Goal: Information Seeking & Learning: Learn about a topic

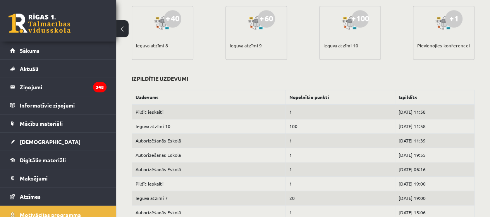
scroll to position [74, 0]
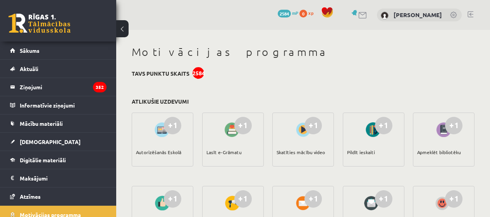
scroll to position [326, 0]
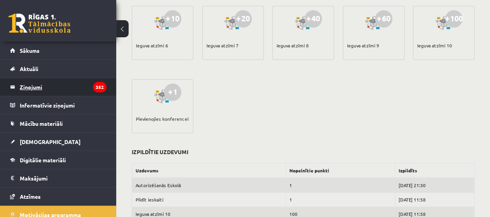
click at [58, 89] on legend "Ziņojumi 352" at bounding box center [63, 87] width 87 height 18
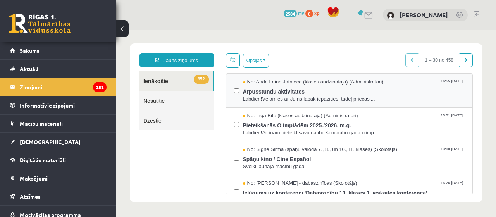
click at [285, 83] on span "No: Anda Laine Jātniece (klases audzinātāja) (Administratori)" at bounding box center [313, 81] width 141 height 7
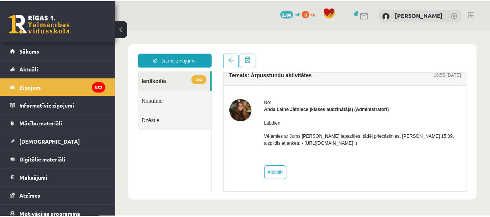
scroll to position [8, 0]
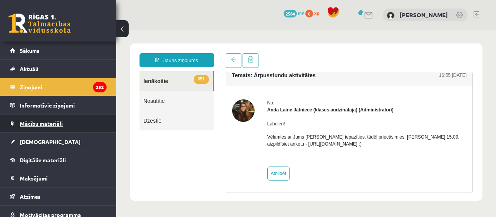
click at [54, 126] on link "Mācību materiāli" at bounding box center [58, 123] width 96 height 18
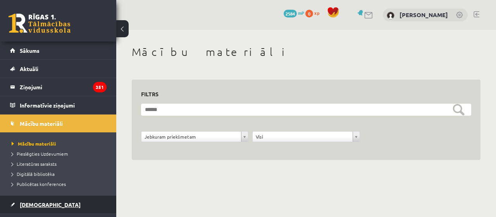
click at [76, 201] on link "[DEMOGRAPHIC_DATA]" at bounding box center [58, 204] width 96 height 18
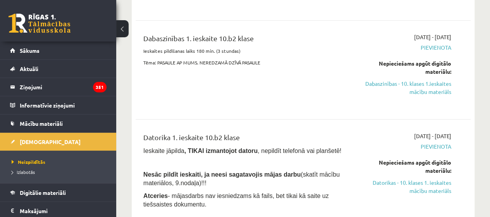
scroll to position [189, 0]
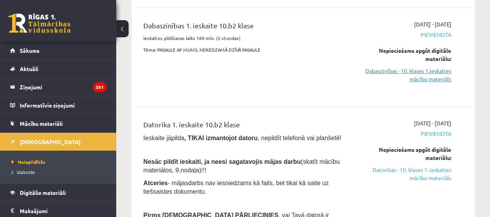
click at [413, 75] on link "Dabaszinības - 10. klases 1.ieskaites mācību materiāls" at bounding box center [403, 75] width 95 height 16
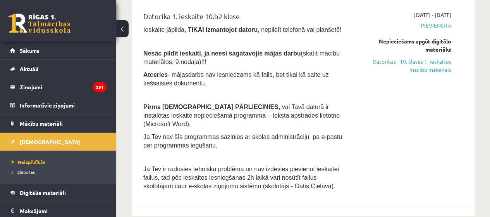
scroll to position [298, 0]
drag, startPoint x: 490, startPoint y: 9, endPoint x: 496, endPoint y: 9, distance: 5.8
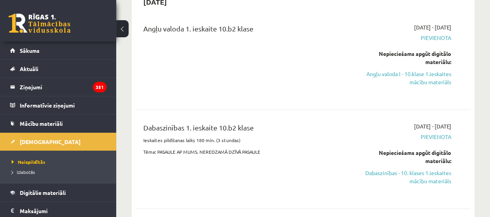
scroll to position [0, 0]
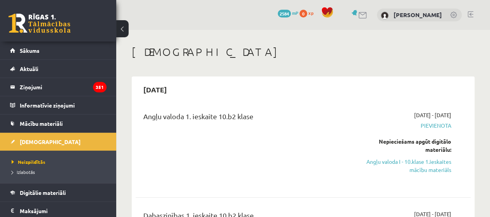
click at [319, 114] on div "Angļu valoda 1. ieskaite 10.b2 klase" at bounding box center [243, 118] width 201 height 14
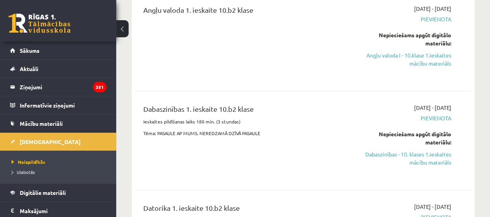
scroll to position [119, 0]
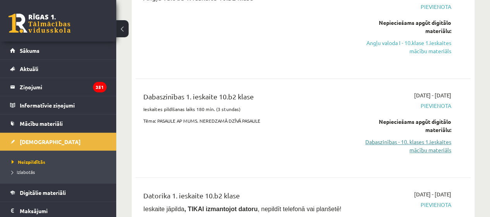
click at [421, 150] on link "Dabaszinības - 10. klases 1.ieskaites mācību materiāls" at bounding box center [403, 146] width 95 height 16
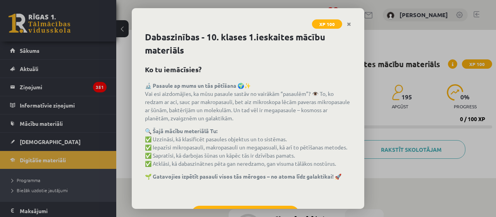
click at [364, 193] on div "XP 100 Dabaszinības - 10. klases 1.ieskaites mācību materiāls Ko tu iemācīsies?…" at bounding box center [248, 108] width 496 height 217
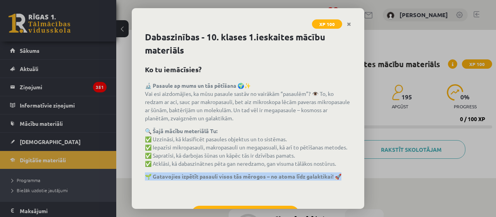
click at [364, 193] on div "XP 100 Dabaszinības - 10. klases 1.ieskaites mācību materiāls Ko tu iemācīsies?…" at bounding box center [248, 108] width 496 height 217
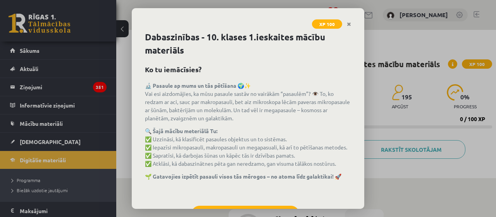
click at [422, 107] on div "XP 100 Dabaszinības - 10. klases 1.ieskaites mācību materiāls Ko tu iemācīsies?…" at bounding box center [248, 108] width 496 height 217
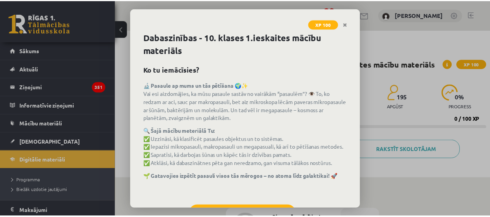
scroll to position [34, 0]
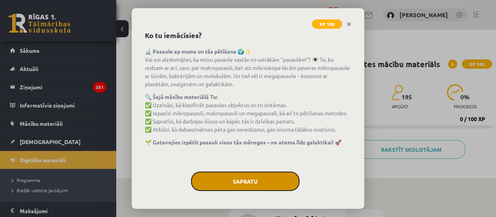
click at [252, 175] on button "Sapratu" at bounding box center [245, 180] width 108 height 19
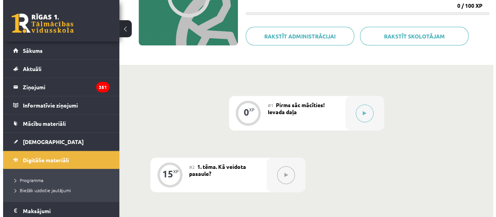
scroll to position [112, 0]
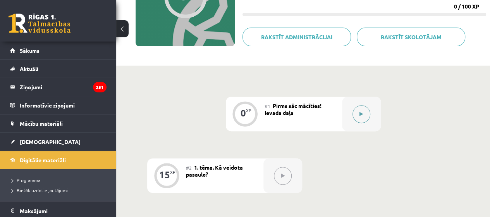
click at [356, 117] on button at bounding box center [362, 114] width 18 height 18
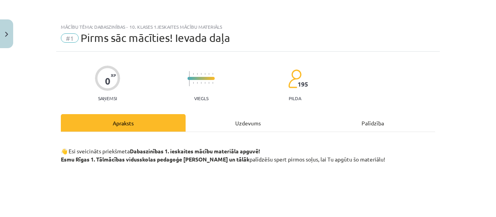
click at [258, 118] on div "Uzdevums" at bounding box center [248, 122] width 125 height 17
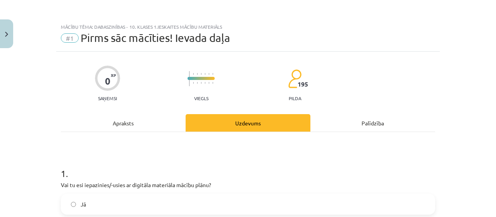
scroll to position [19, 0]
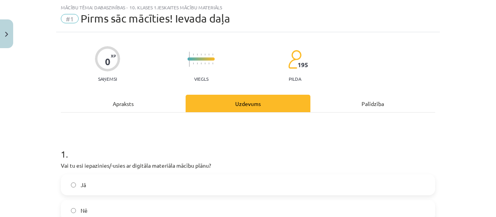
click at [155, 95] on div "Apraksts" at bounding box center [123, 103] width 125 height 17
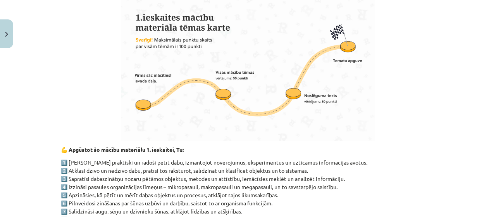
scroll to position [678, 0]
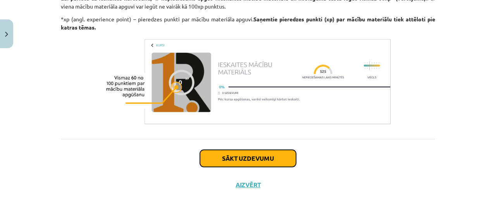
click at [271, 150] on button "Sākt uzdevumu" at bounding box center [248, 158] width 96 height 17
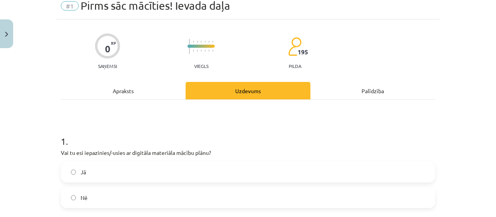
scroll to position [19, 0]
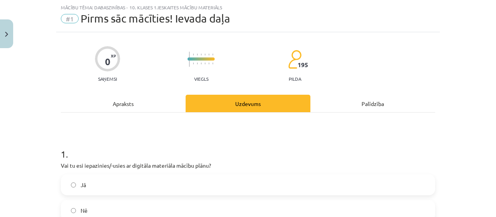
click at [212, 183] on label "Jā" at bounding box center [248, 184] width 373 height 19
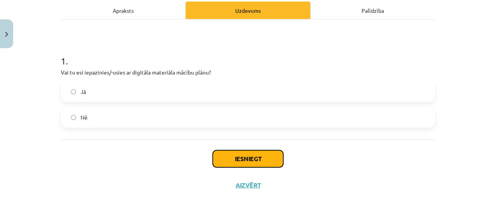
click at [248, 152] on button "Iesniegt" at bounding box center [248, 158] width 71 height 17
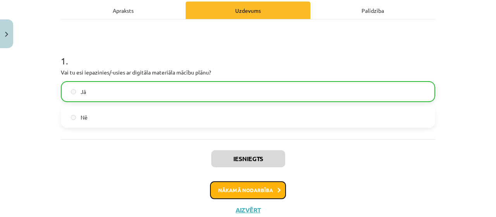
click at [262, 192] on button "Nākamā nodarbība" at bounding box center [248, 190] width 76 height 18
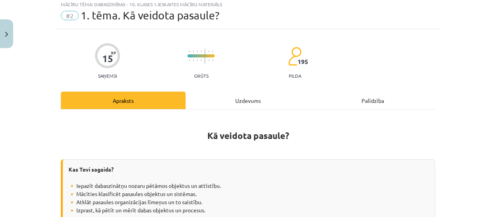
scroll to position [19, 0]
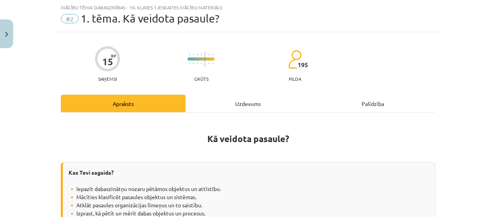
click at [238, 106] on div "Uzdevums" at bounding box center [248, 103] width 125 height 17
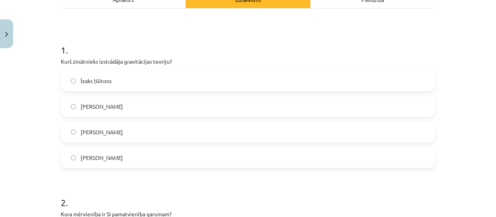
scroll to position [126, 0]
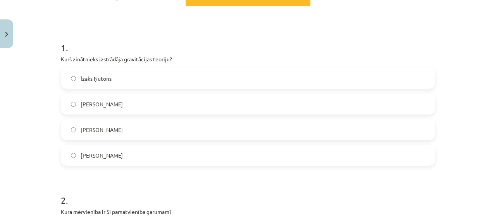
click at [198, 84] on label "Īzaks Ņūtons" at bounding box center [248, 78] width 373 height 19
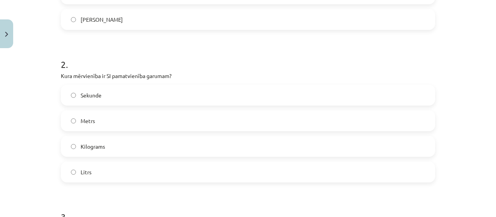
scroll to position [268, 0]
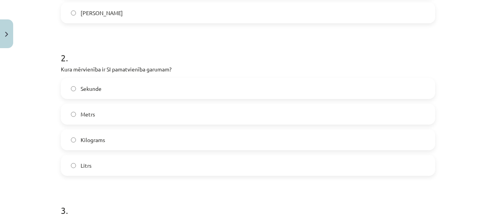
click at [220, 86] on label "Sekunde" at bounding box center [248, 88] width 373 height 19
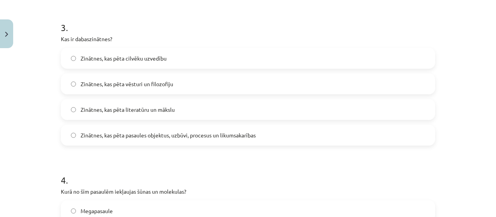
scroll to position [459, 0]
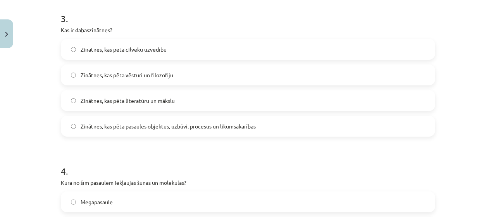
click at [350, 123] on label "Zinātnes, kas pēta pasaules objektus, uzbūvi, procesus un likumsakarības" at bounding box center [248, 125] width 373 height 19
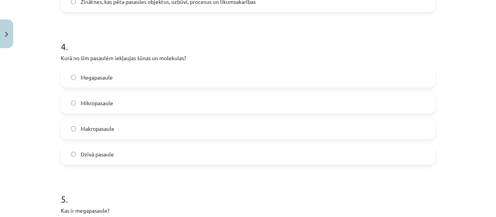
scroll to position [586, 0]
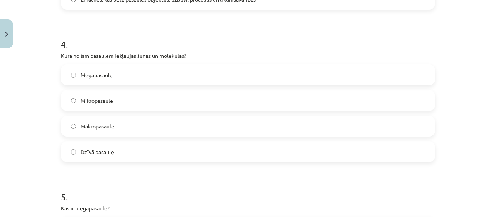
click at [204, 123] on label "Makropasaule" at bounding box center [248, 125] width 373 height 19
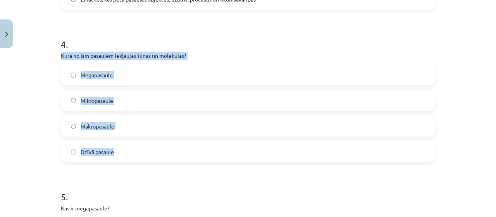
drag, startPoint x: 53, startPoint y: 55, endPoint x: 242, endPoint y: 152, distance: 211.7
click at [242, 152] on label "Dzīvā pasaule" at bounding box center [248, 151] width 373 height 19
drag, startPoint x: 54, startPoint y: 50, endPoint x: 196, endPoint y: 156, distance: 177.8
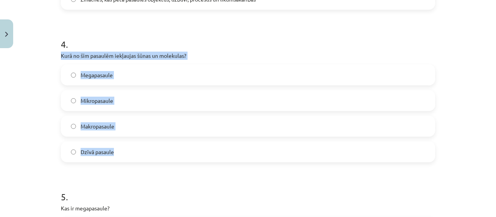
copy div "Kurā no šīm pasaulēm iekļaujas šūnas un molekulas? Megapasaule Mikropasaule Mak…"
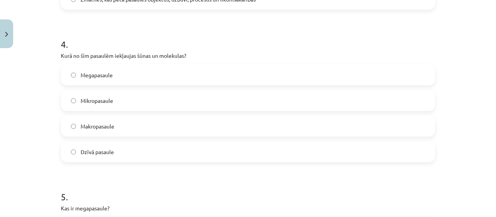
click at [224, 46] on h1 "4 ." at bounding box center [248, 37] width 374 height 24
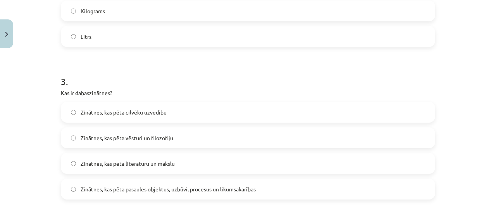
scroll to position [17, 0]
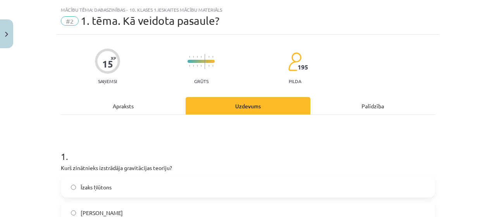
click at [99, 104] on div "Apraksts" at bounding box center [123, 105] width 125 height 17
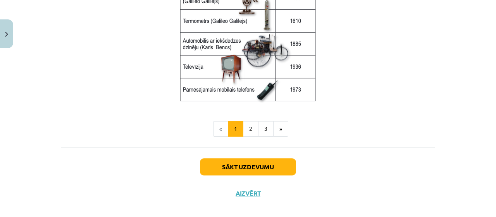
scroll to position [1110, 0]
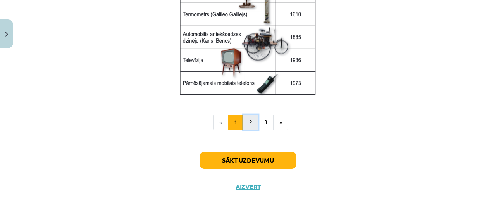
click at [249, 119] on button "2" at bounding box center [250, 121] width 15 height 15
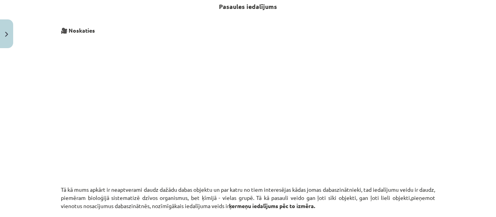
scroll to position [0, 0]
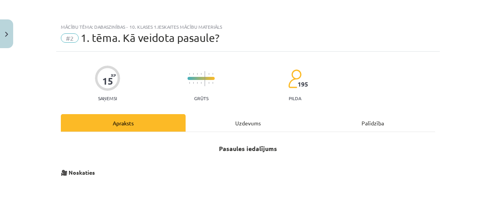
click at [248, 120] on div "Uzdevums" at bounding box center [248, 122] width 125 height 17
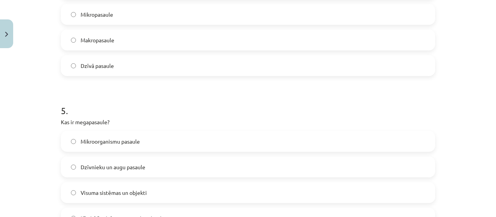
scroll to position [674, 0]
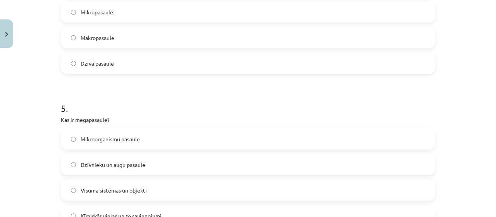
click at [256, 18] on label "Mikropasaule" at bounding box center [248, 11] width 373 height 19
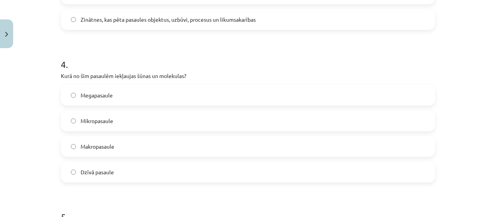
scroll to position [773, 0]
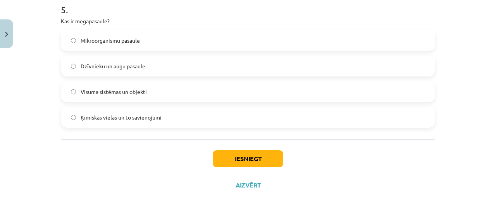
click at [218, 78] on div "Mikroorganismu pasaule Dzīvnieku un augu pasaule Visuma sistēmas un objekti Ķīm…" at bounding box center [248, 79] width 374 height 98
click at [225, 87] on label "Visuma sistēmas un objekti" at bounding box center [248, 91] width 373 height 19
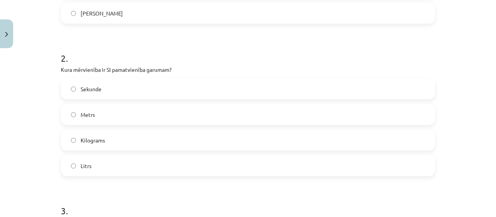
scroll to position [0, 0]
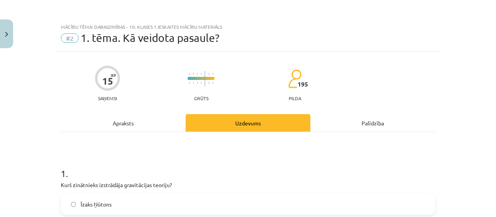
click at [111, 126] on div "Apraksts" at bounding box center [123, 122] width 125 height 17
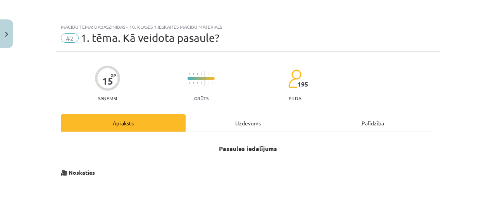
click at [215, 124] on div "Uzdevums" at bounding box center [248, 122] width 125 height 17
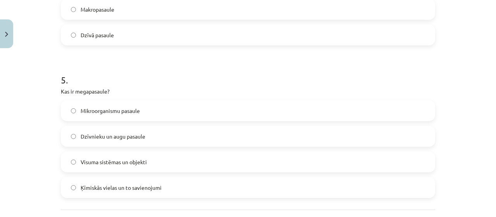
scroll to position [773, 0]
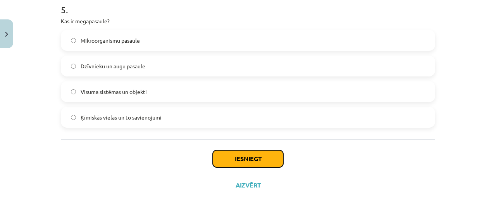
click at [227, 161] on button "Iesniegt" at bounding box center [248, 158] width 71 height 17
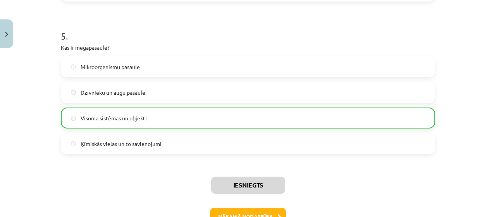
scroll to position [797, 0]
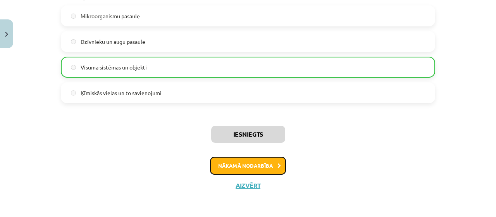
click at [223, 170] on button "Nākamā nodarbība" at bounding box center [248, 166] width 76 height 18
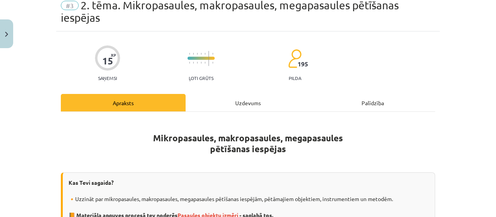
scroll to position [19, 0]
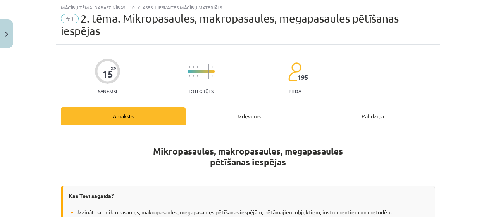
click at [231, 110] on div "Uzdevums" at bounding box center [248, 115] width 125 height 17
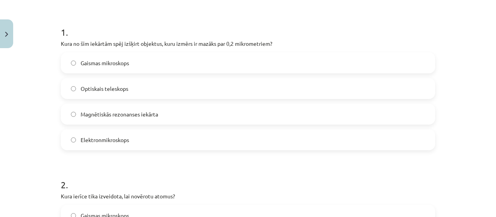
scroll to position [0, 0]
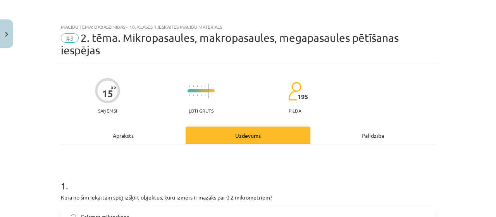
click at [98, 141] on div "Apraksts" at bounding box center [123, 134] width 125 height 17
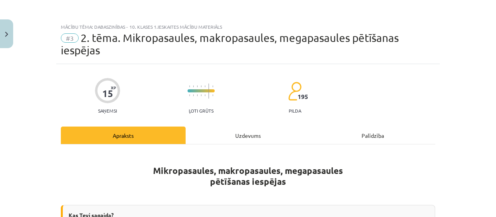
scroll to position [19, 0]
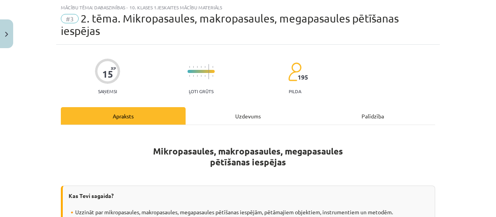
click at [281, 110] on div "Uzdevums" at bounding box center [248, 115] width 125 height 17
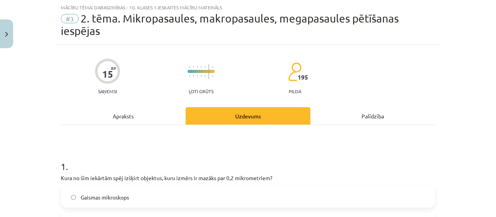
click at [139, 118] on div "Apraksts" at bounding box center [123, 115] width 125 height 17
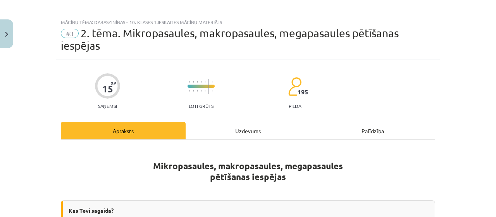
scroll to position [1, 0]
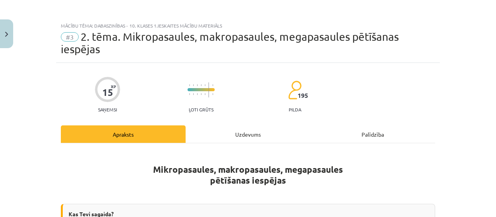
click at [232, 132] on div "Uzdevums" at bounding box center [248, 133] width 125 height 17
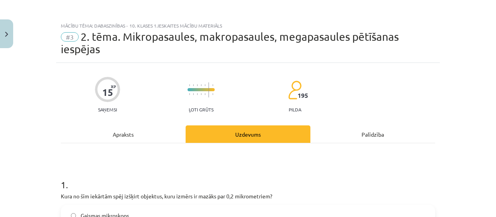
scroll to position [19, 0]
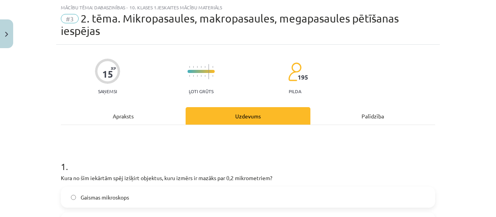
click at [323, 198] on label "Gaismas mikroskops" at bounding box center [248, 196] width 373 height 19
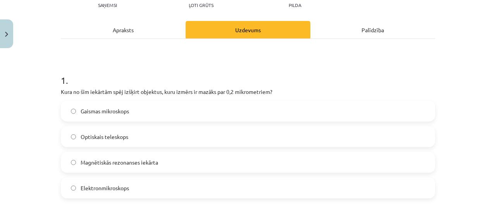
scroll to position [83, 0]
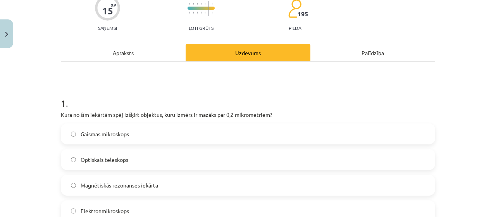
click at [139, 50] on div "Apraksts" at bounding box center [123, 52] width 125 height 17
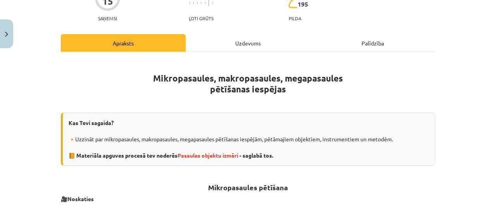
scroll to position [99, 0]
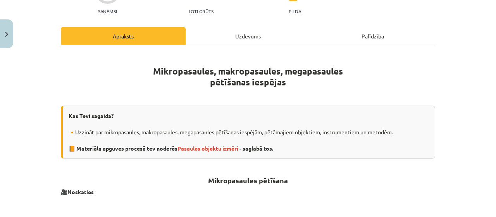
click at [265, 39] on div "Uzdevums" at bounding box center [248, 35] width 125 height 17
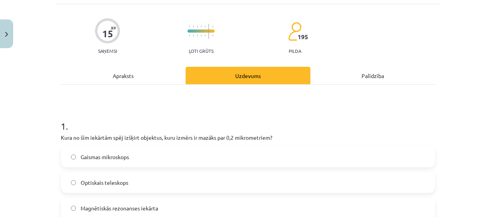
scroll to position [0, 0]
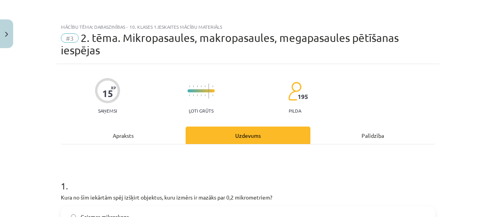
click at [145, 139] on div "Apraksts" at bounding box center [123, 134] width 125 height 17
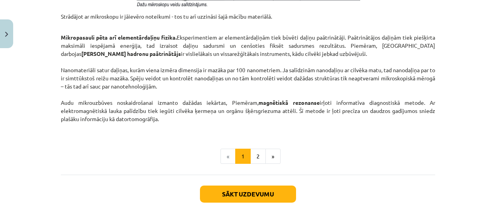
scroll to position [700, 0]
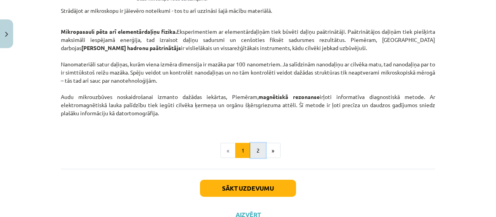
click at [256, 145] on button "2" at bounding box center [257, 150] width 15 height 15
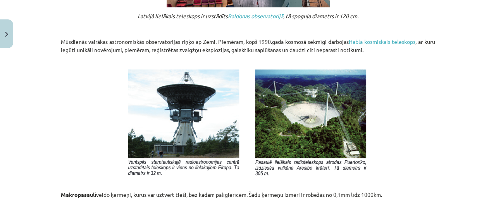
scroll to position [791, 0]
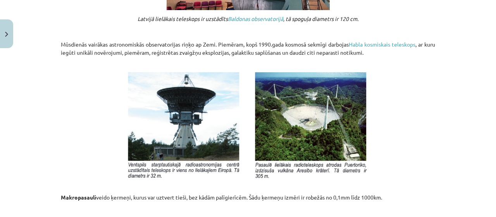
click at [491, 186] on div "Mācību tēma: Dabaszinības - 10. klases 1.ieskaites mācību materiāls #3 2. tēma.…" at bounding box center [248, 108] width 496 height 217
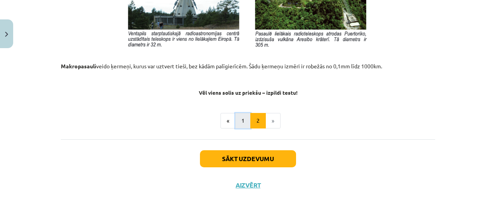
click at [239, 120] on button "1" at bounding box center [242, 120] width 15 height 15
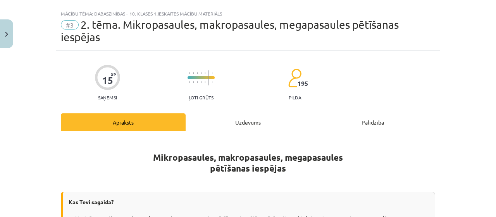
scroll to position [12, 0]
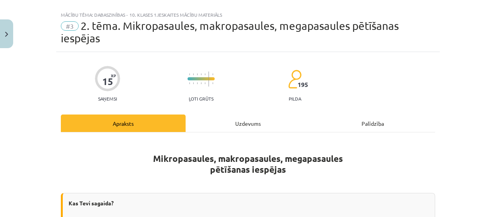
click at [239, 123] on div "Uzdevums" at bounding box center [248, 122] width 125 height 17
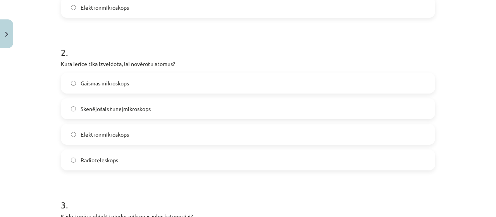
scroll to position [280, 0]
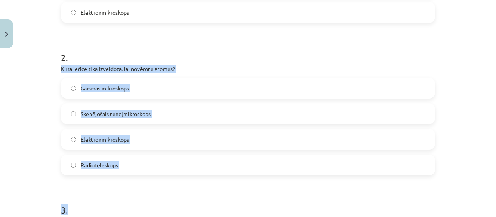
drag, startPoint x: 57, startPoint y: 65, endPoint x: 177, endPoint y: 175, distance: 162.9
copy div "Kura ierīce tika izveidota, lai novērotu atomus? Gaismas mikroskops Skenējošais…"
click at [166, 119] on label "Skenējošais tuneļmikroskops" at bounding box center [248, 113] width 373 height 19
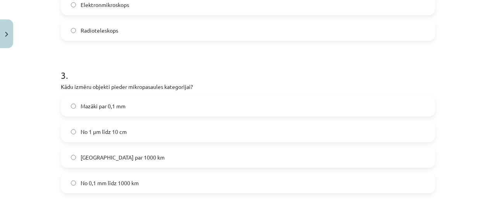
scroll to position [438, 0]
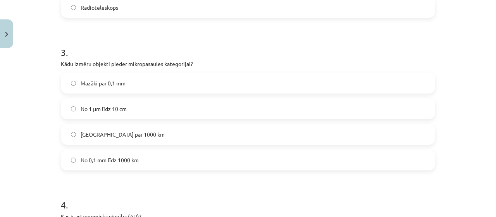
click at [191, 84] on label "Mazāki par 0,1 mm" at bounding box center [248, 82] width 373 height 19
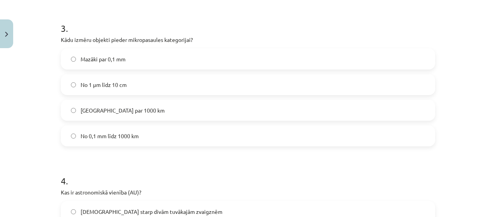
scroll to position [461, 0]
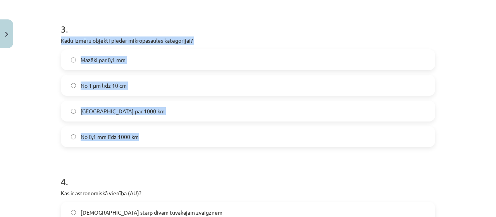
drag, startPoint x: 59, startPoint y: 40, endPoint x: 186, endPoint y: 127, distance: 154.1
click at [186, 127] on div "3 . Kādu izmēru objekti pieder mikropasaules kategorijai? Mazāki par 0,1 mm No …" at bounding box center [248, 78] width 374 height 137
copy div "Kādu izmēru objekti pieder mikropasaules kategorijai? Mazāki par 0,1 mm No 1 μm…"
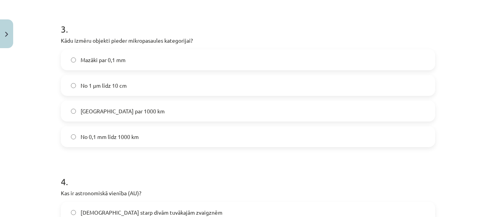
click at [222, 26] on h1 "3 ." at bounding box center [248, 22] width 374 height 24
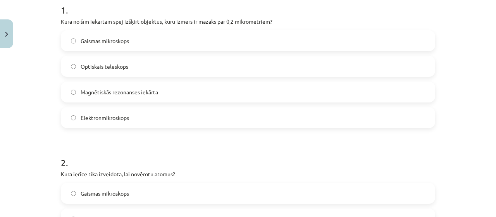
scroll to position [121, 0]
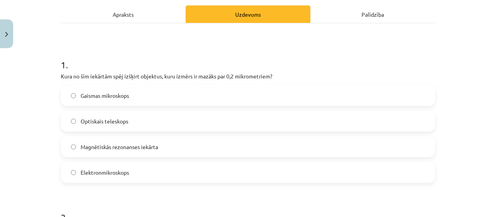
click at [132, 12] on div "Apraksts" at bounding box center [123, 13] width 125 height 17
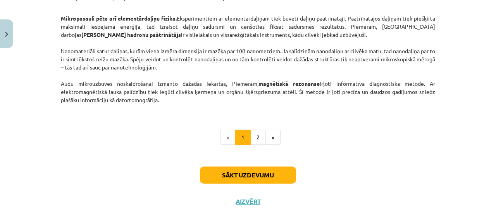
scroll to position [728, 0]
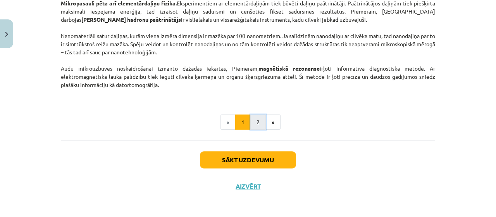
click at [253, 118] on button "2" at bounding box center [257, 121] width 15 height 15
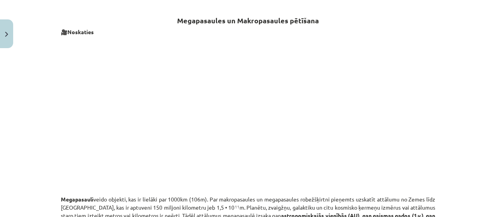
scroll to position [0, 0]
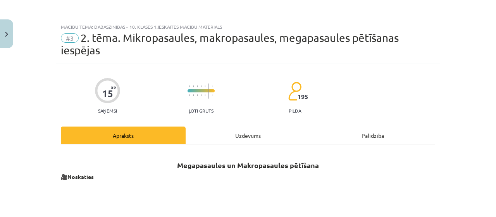
click at [250, 130] on div "Uzdevums" at bounding box center [248, 134] width 125 height 17
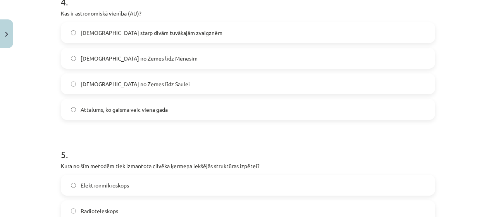
scroll to position [650, 0]
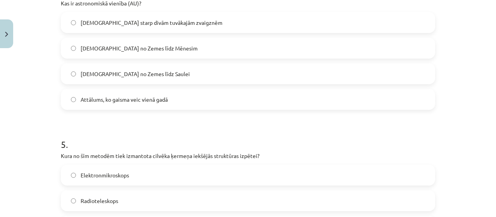
click at [309, 78] on label "[DEMOGRAPHIC_DATA] no Zemes līdz Saulei" at bounding box center [248, 73] width 373 height 19
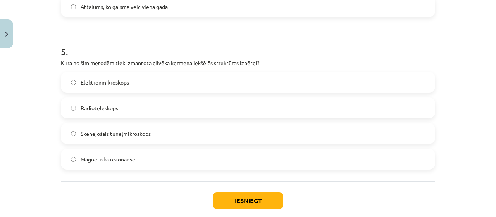
scroll to position [747, 0]
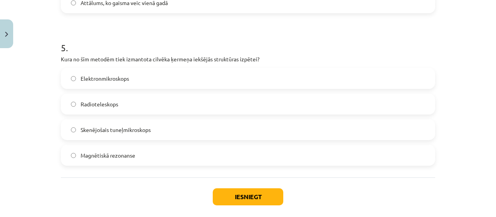
click at [445, 82] on div "Mācību tēma: Dabaszinības - 10. klases 1.ieskaites mācību materiāls #3 2. tēma.…" at bounding box center [248, 108] width 496 height 217
click at [439, 67] on div "Mācību tēma: Dabaszinības - 10. klases 1.ieskaites mācību materiāls #3 2. tēma.…" at bounding box center [248, 108] width 496 height 217
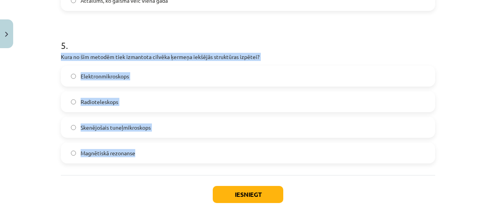
drag, startPoint x: 53, startPoint y: 52, endPoint x: 236, endPoint y: 148, distance: 205.5
copy div "Kura no šīm metodēm tiek izmantota cilvēka ķermeņa iekšējās struktūras izpētei?…"
click at [198, 156] on label "Magnētiskā rezonanse" at bounding box center [248, 152] width 373 height 19
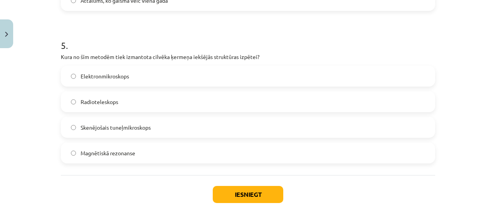
click at [279, 122] on label "Skenējošais tuneļmikroskops" at bounding box center [248, 126] width 373 height 19
click at [124, 155] on span "Magnētiskā rezonanse" at bounding box center [108, 153] width 55 height 8
click at [237, 192] on button "Iesniegt" at bounding box center [248, 194] width 71 height 17
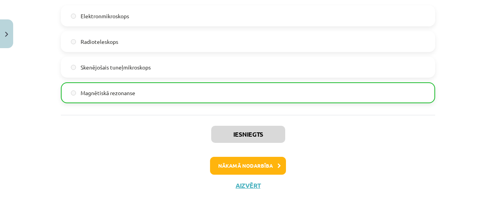
click at [272, 163] on button "Nākamā nodarbība" at bounding box center [248, 166] width 76 height 18
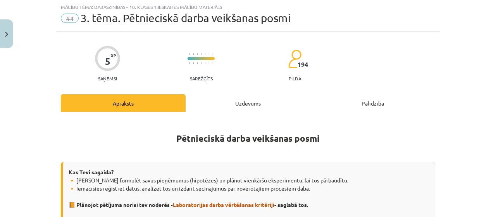
scroll to position [19, 0]
click at [248, 97] on div "Uzdevums" at bounding box center [248, 103] width 125 height 17
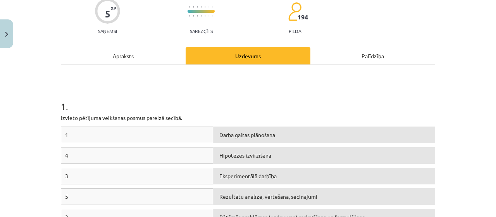
scroll to position [64, 0]
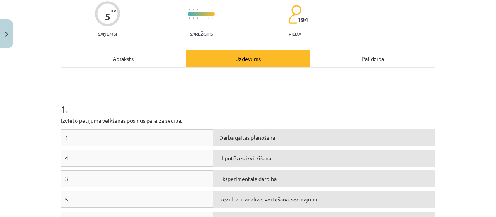
click at [162, 52] on div "Apraksts" at bounding box center [123, 58] width 125 height 17
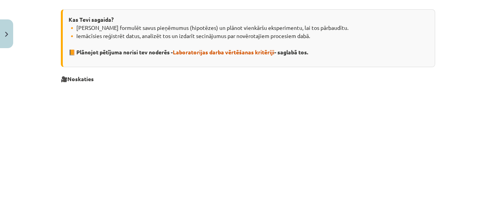
scroll to position [0, 0]
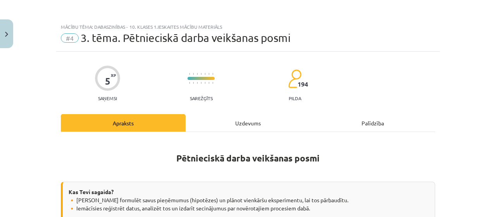
click at [236, 118] on div "Uzdevums" at bounding box center [248, 122] width 125 height 17
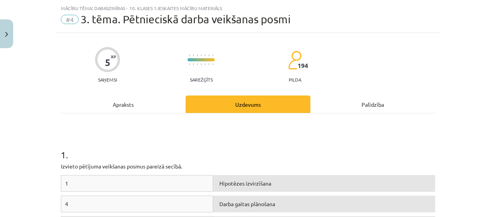
scroll to position [9, 0]
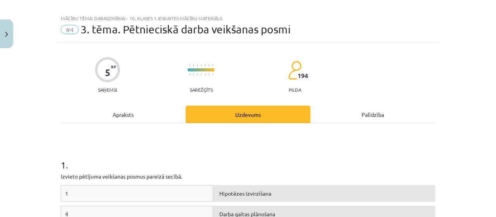
click at [105, 110] on div "Apraksts" at bounding box center [123, 113] width 125 height 17
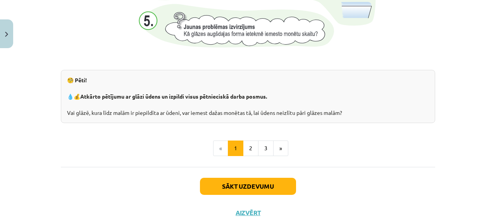
scroll to position [895, 0]
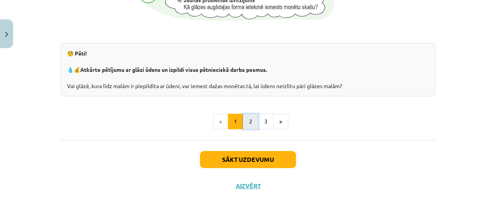
click at [246, 125] on button "2" at bounding box center [250, 121] width 15 height 15
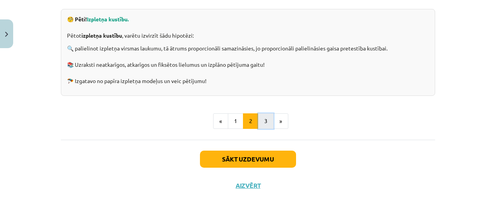
click at [262, 120] on button "3" at bounding box center [265, 120] width 15 height 15
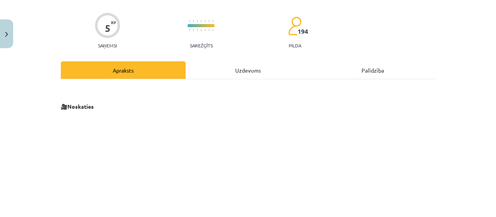
scroll to position [0, 0]
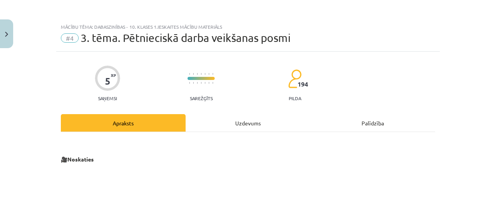
click at [238, 128] on div "Uzdevums" at bounding box center [248, 122] width 125 height 17
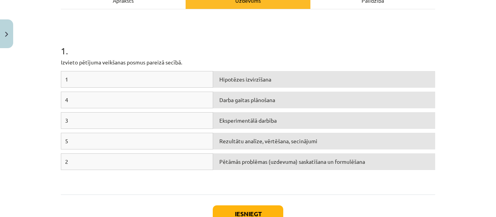
scroll to position [130, 0]
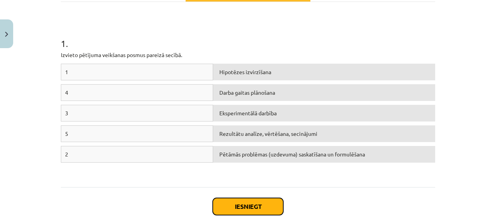
click at [265, 204] on button "Iesniegt" at bounding box center [248, 206] width 71 height 17
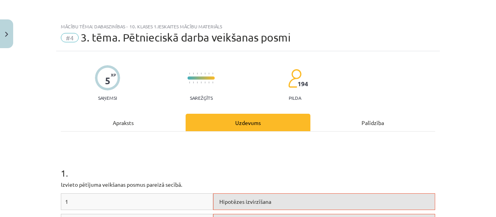
scroll to position [0, 0]
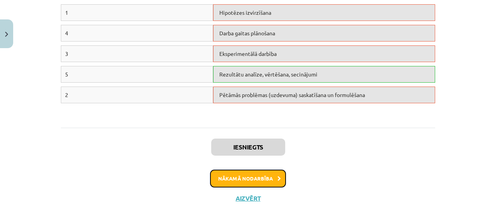
click at [258, 174] on button "Nākamā nodarbība" at bounding box center [248, 178] width 76 height 18
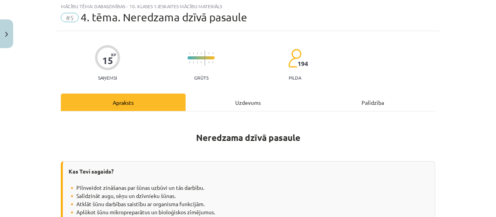
scroll to position [19, 0]
